Goal: Information Seeking & Learning: Understand process/instructions

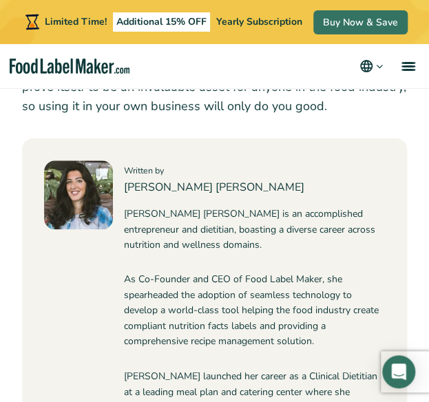
scroll to position [6710, 0]
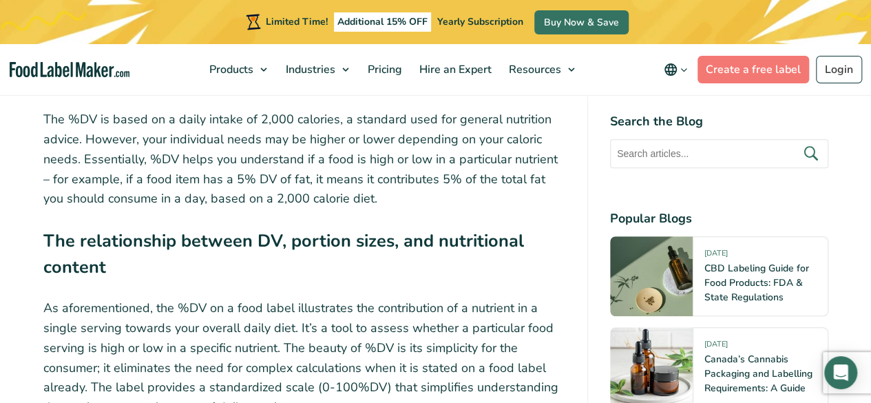
scroll to position [2896, 0]
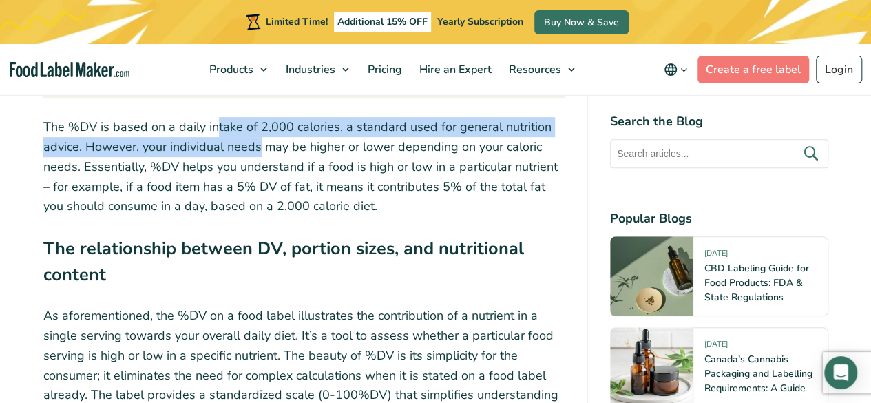
drag, startPoint x: 214, startPoint y: 136, endPoint x: 259, endPoint y: 147, distance: 46.3
click at [259, 147] on p "The %DV is based on a daily intake of 2,000 calories, a standard used for gener…" at bounding box center [304, 166] width 522 height 99
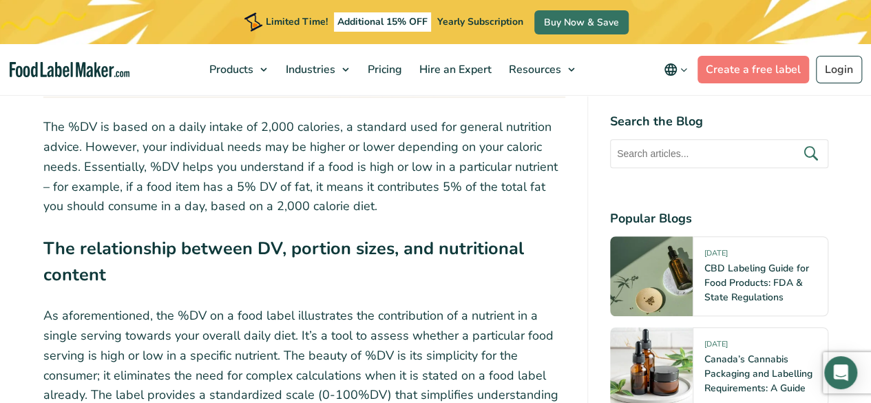
click at [241, 177] on p "The %DV is based on a daily intake of 2,000 calories, a standard used for gener…" at bounding box center [304, 166] width 522 height 99
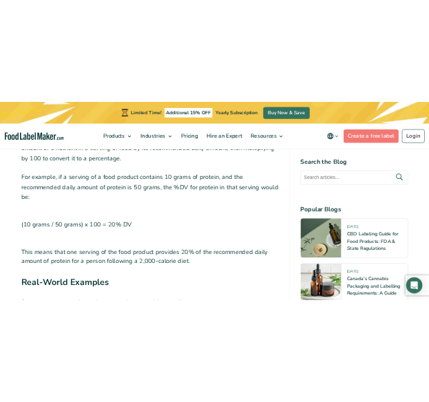
scroll to position [4131, 0]
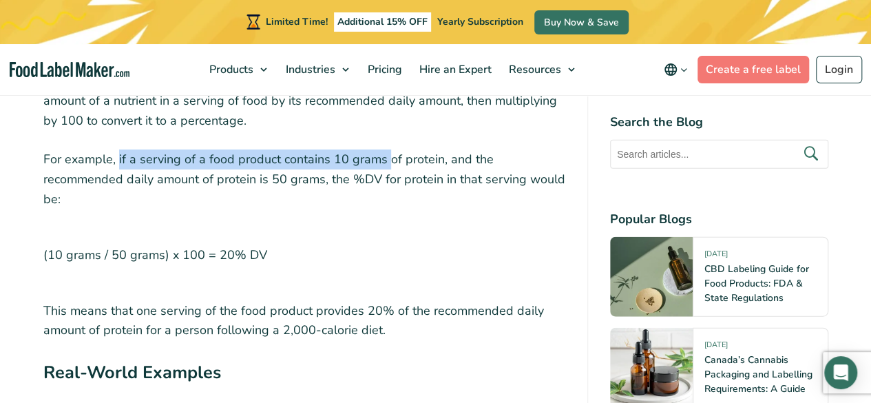
drag, startPoint x: 116, startPoint y: 150, endPoint x: 383, endPoint y: 147, distance: 267.2
click at [383, 149] on p "For example, if a serving of a food product contains 10 grams of protein, and t…" at bounding box center [304, 178] width 522 height 59
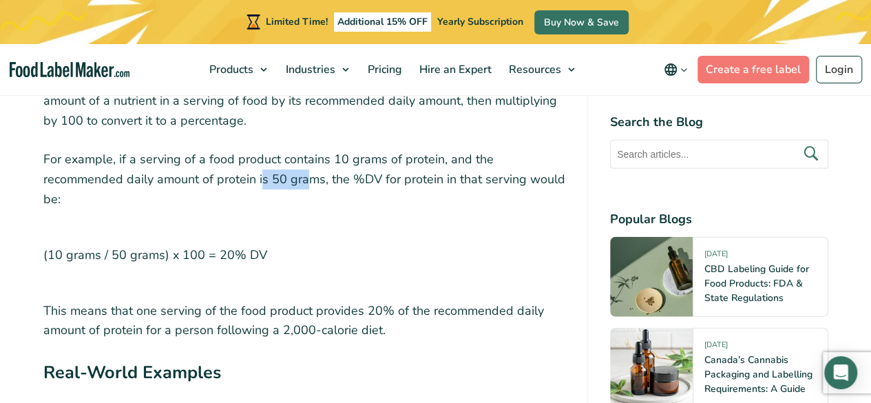
drag, startPoint x: 259, startPoint y: 160, endPoint x: 303, endPoint y: 165, distance: 44.3
click at [303, 165] on p "For example, if a serving of a food product contains 10 grams of protein, and t…" at bounding box center [304, 178] width 522 height 59
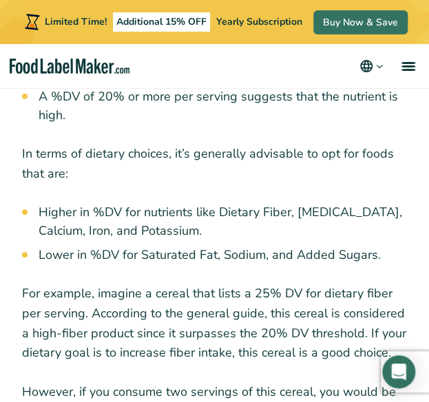
scroll to position [3699, 0]
